Goal: Task Accomplishment & Management: Manage account settings

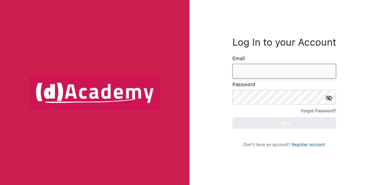
click at [263, 70] on input "email" at bounding box center [284, 71] width 104 height 15
type input "**********"
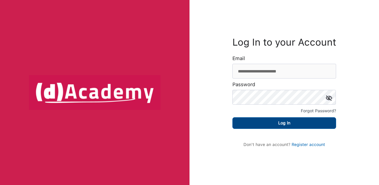
click at [283, 121] on button "Log In" at bounding box center [284, 123] width 104 height 12
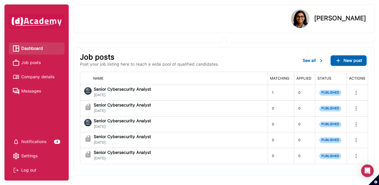
scroll to position [73, 0]
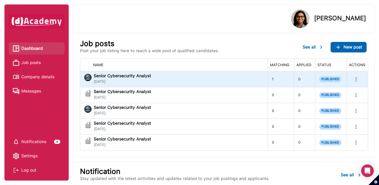
click at [138, 81] on span "[DATE]" at bounding box center [122, 81] width 57 height 4
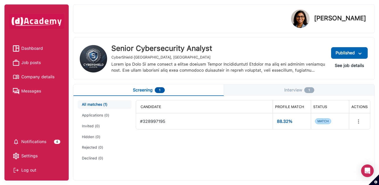
click at [287, 92] on button "Interview 1" at bounding box center [299, 90] width 151 height 12
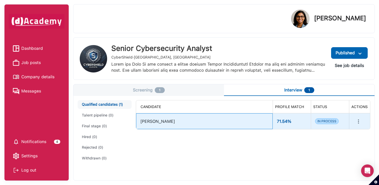
click at [196, 122] on div "[PERSON_NAME]" at bounding box center [204, 121] width 128 height 11
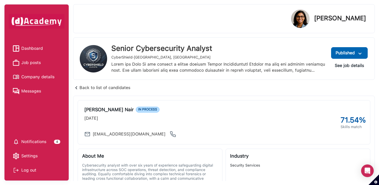
click at [101, 87] on div "Back to list of candidates" at bounding box center [101, 87] width 57 height 7
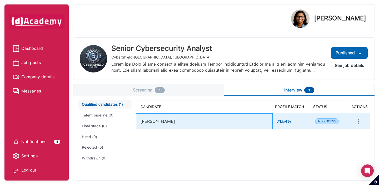
click at [157, 122] on div "[PERSON_NAME]" at bounding box center [204, 121] width 128 height 11
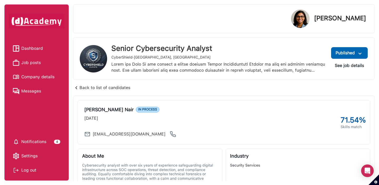
click at [27, 169] on div "Log out" at bounding box center [36, 170] width 47 height 8
